Goal: Navigation & Orientation: Find specific page/section

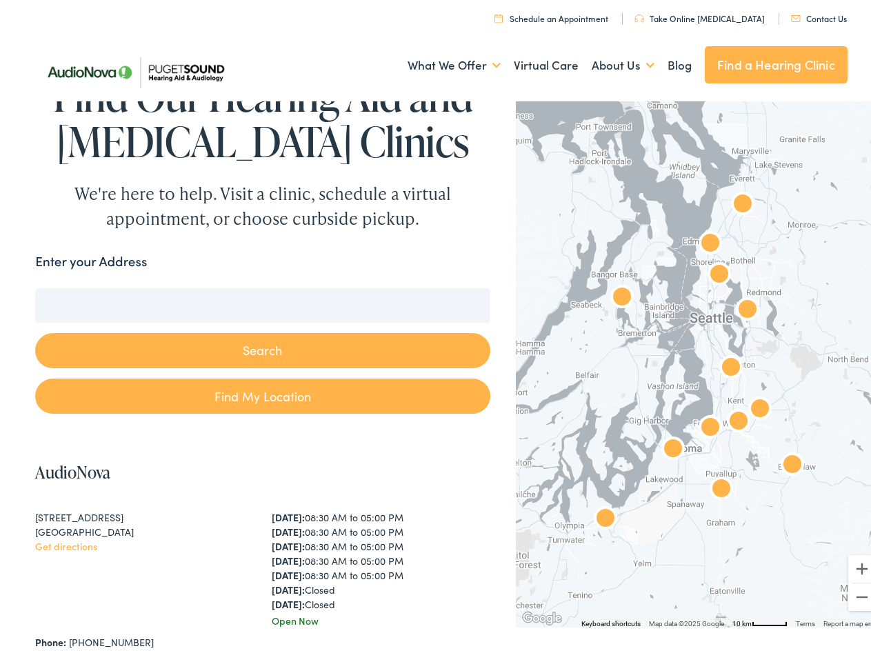
click at [435, 331] on button "Search" at bounding box center [262, 346] width 455 height 35
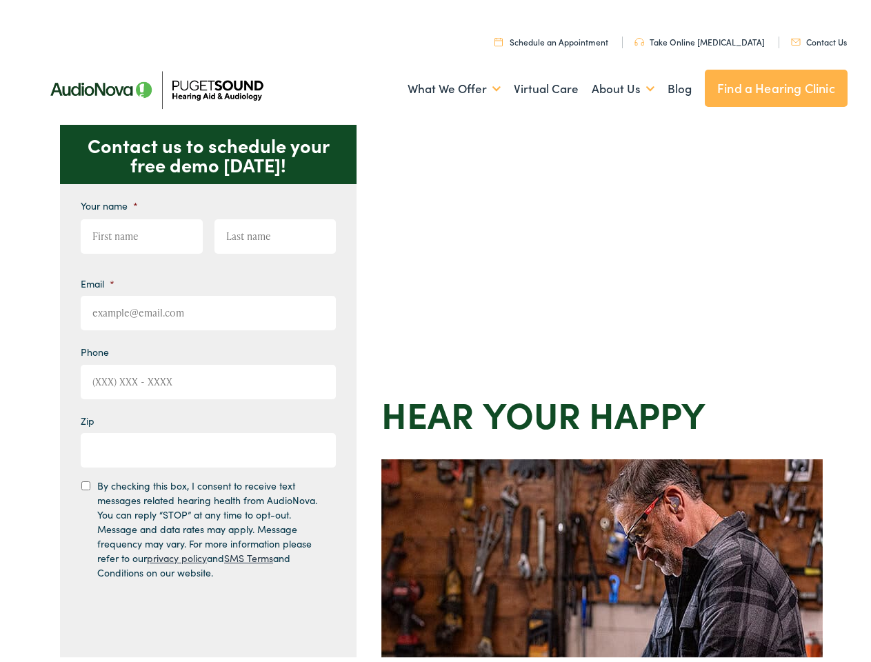
click at [435, 331] on div "Contact us to schedule your free demo today! Give us a call 888-480-2052 Email …" at bounding box center [441, 601] width 883 height 960
click at [442, 85] on link "What We Offer" at bounding box center [454, 84] width 93 height 51
click at [609, 85] on link "About Us" at bounding box center [623, 84] width 63 height 51
